Goal: Task Accomplishment & Management: Use online tool/utility

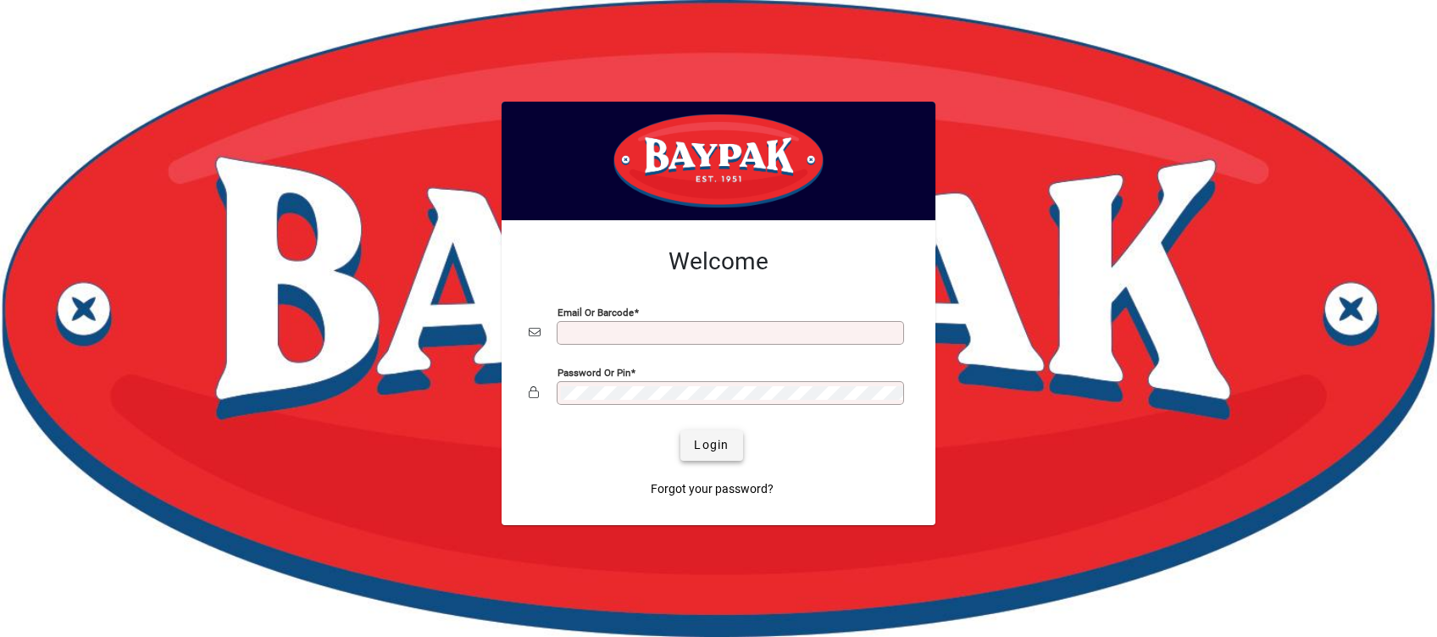
type input "**********"
click at [719, 443] on span "Login" at bounding box center [711, 445] width 35 height 18
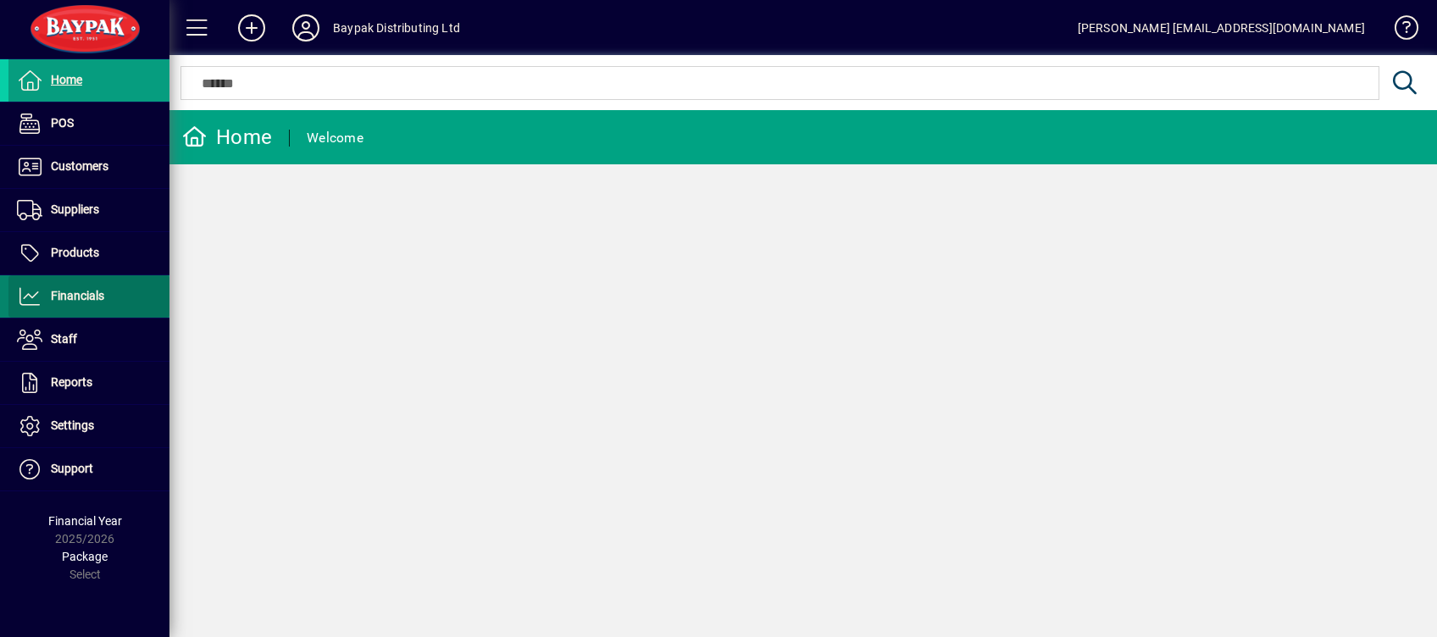
click at [79, 289] on span "Financials" at bounding box center [77, 296] width 53 height 14
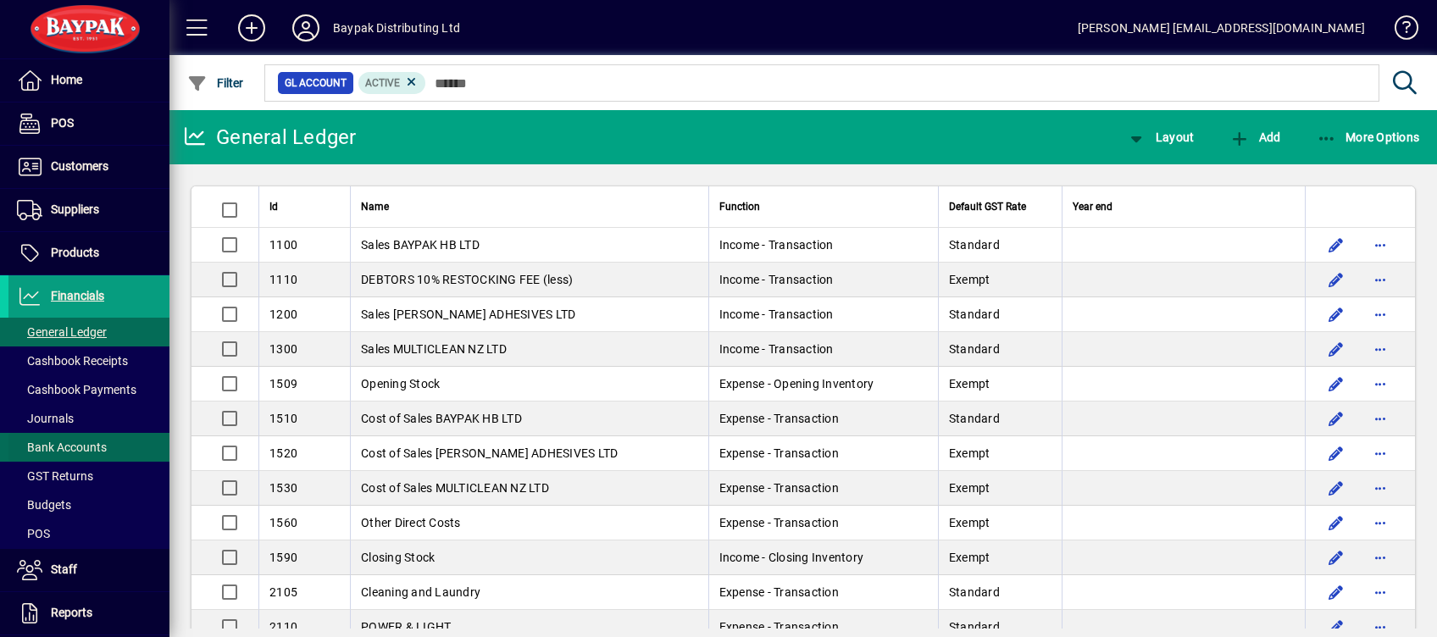
click at [70, 446] on span "Bank Accounts" at bounding box center [62, 447] width 90 height 14
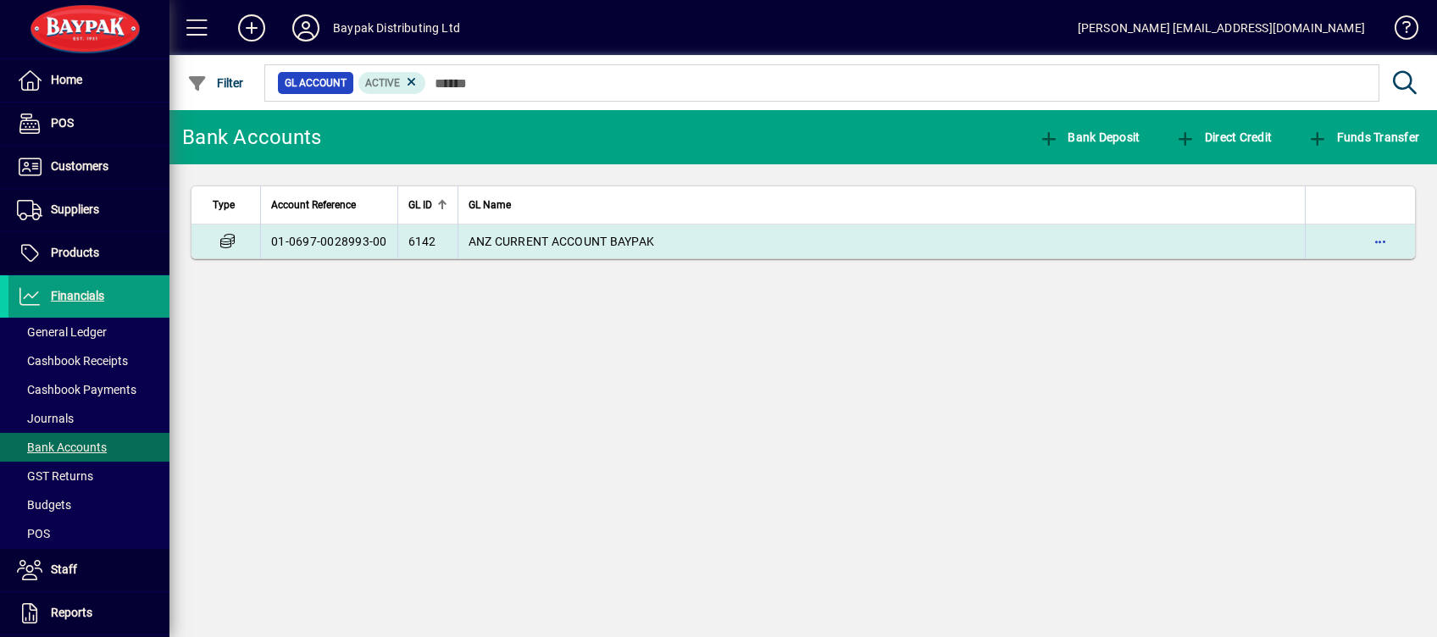
click at [545, 237] on span "ANZ CURRENT ACCOUNT BAYPAK" at bounding box center [561, 242] width 186 height 14
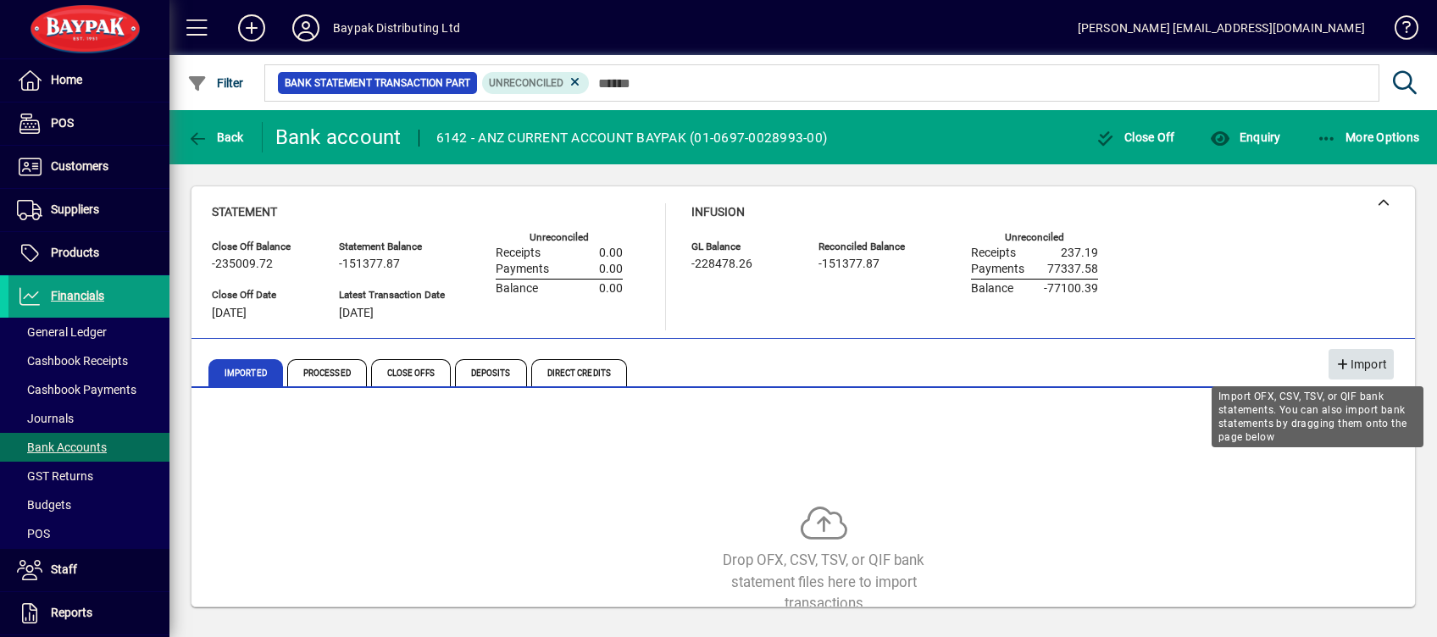
click at [1356, 363] on span "Import" at bounding box center [1361, 365] width 52 height 28
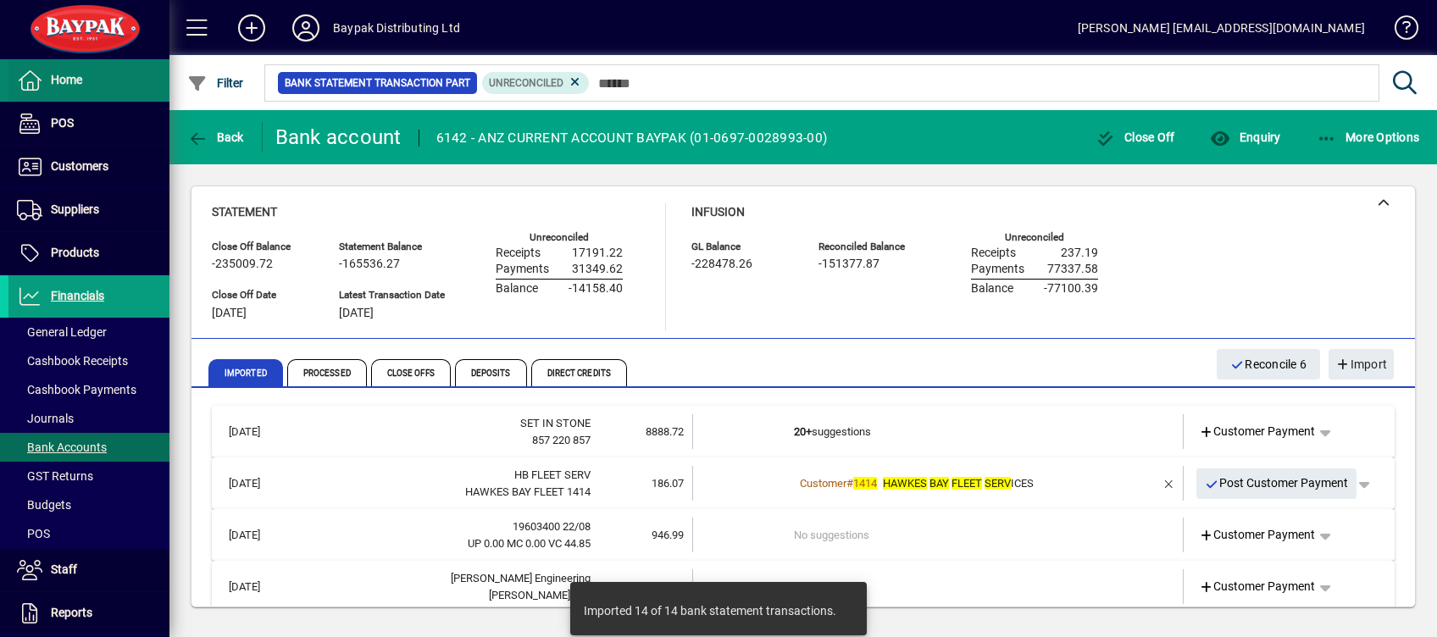
click at [80, 93] on span at bounding box center [88, 80] width 161 height 41
